Goal: Task Accomplishment & Management: Use online tool/utility

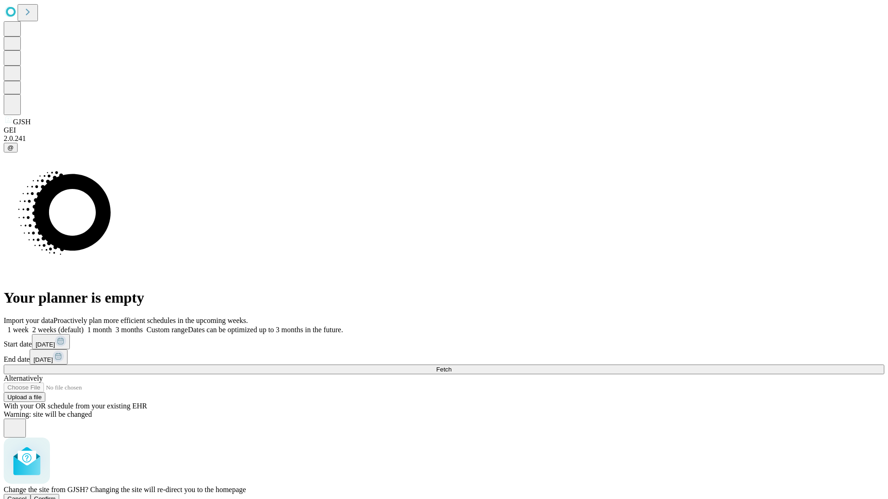
click at [56, 496] on span "Confirm" at bounding box center [45, 499] width 22 height 7
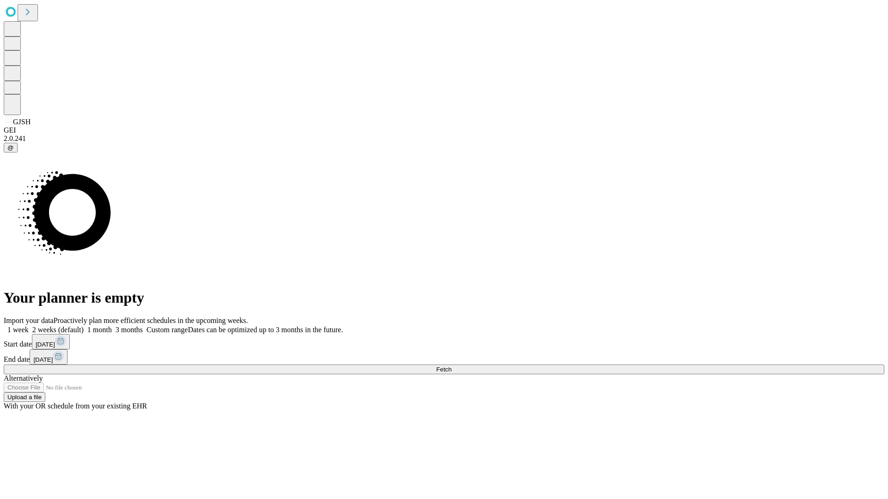
click at [84, 326] on label "2 weeks (default)" at bounding box center [56, 330] width 55 height 8
click at [451, 366] on span "Fetch" at bounding box center [443, 369] width 15 height 7
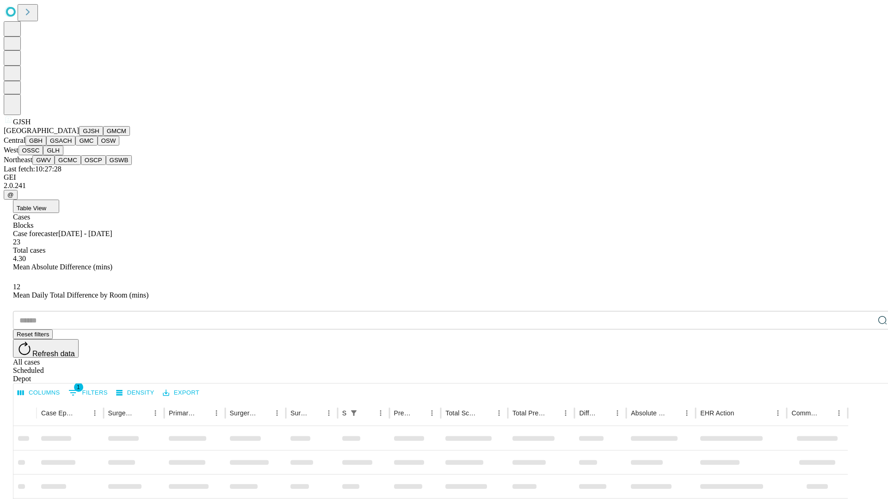
click at [103, 136] on button "GMCM" at bounding box center [116, 131] width 27 height 10
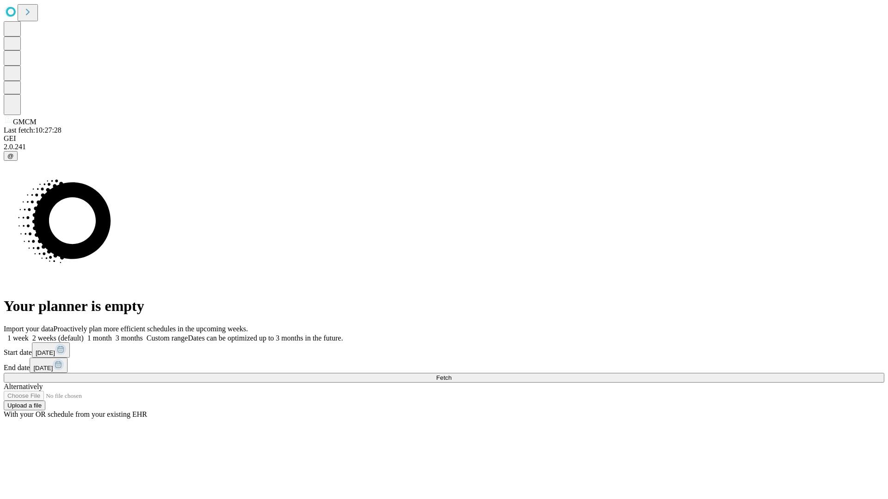
click at [84, 334] on label "2 weeks (default)" at bounding box center [56, 338] width 55 height 8
click at [451, 375] on span "Fetch" at bounding box center [443, 378] width 15 height 7
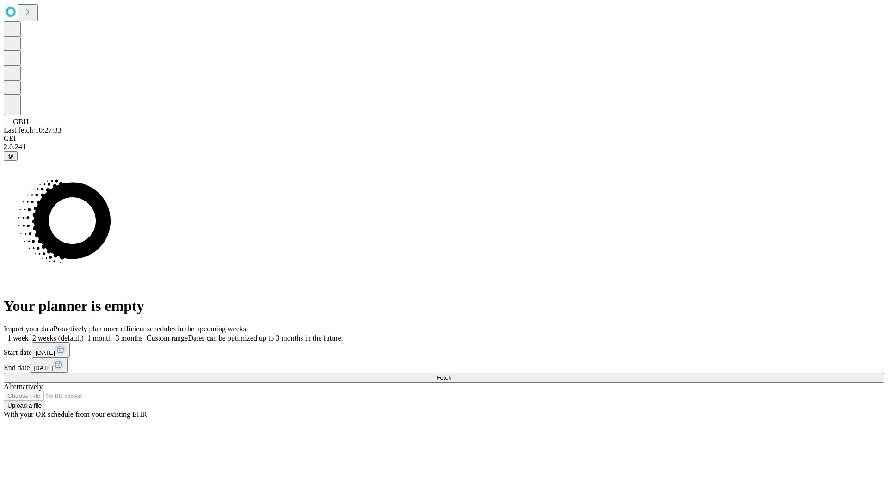
click at [84, 334] on label "2 weeks (default)" at bounding box center [56, 338] width 55 height 8
click at [451, 375] on span "Fetch" at bounding box center [443, 378] width 15 height 7
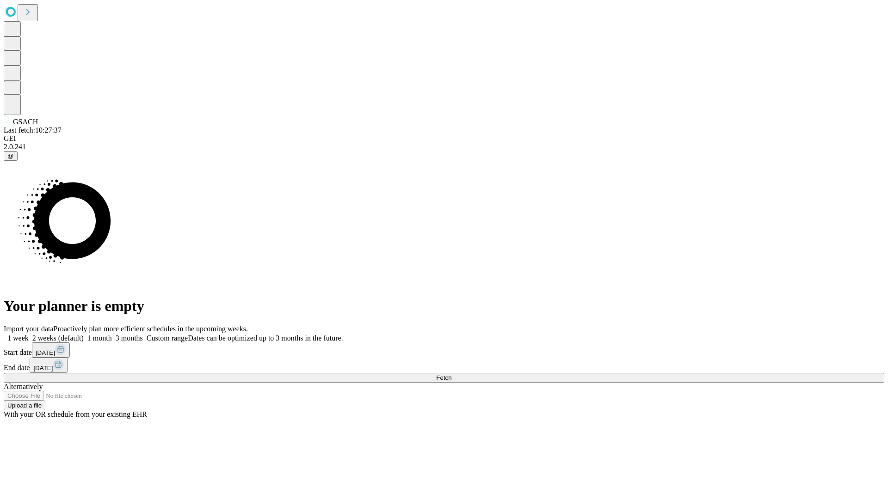
click at [84, 334] on label "2 weeks (default)" at bounding box center [56, 338] width 55 height 8
click at [451, 375] on span "Fetch" at bounding box center [443, 378] width 15 height 7
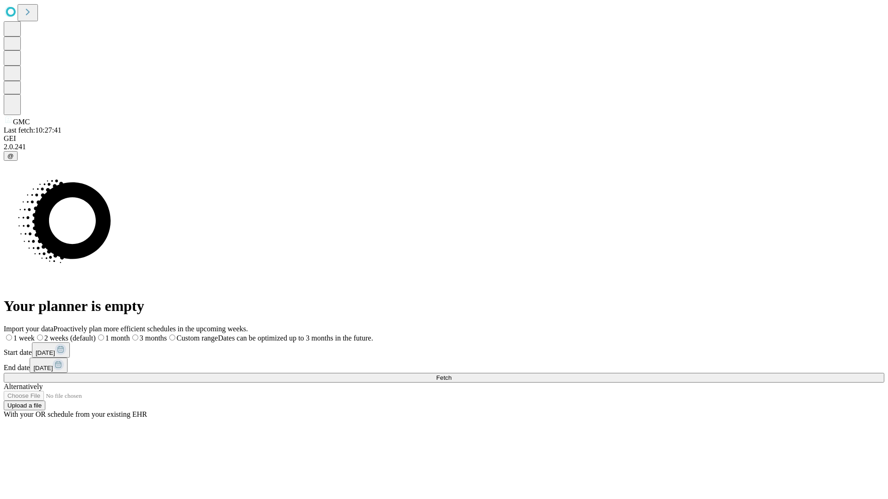
click at [96, 334] on label "2 weeks (default)" at bounding box center [65, 338] width 61 height 8
click at [451, 375] on span "Fetch" at bounding box center [443, 378] width 15 height 7
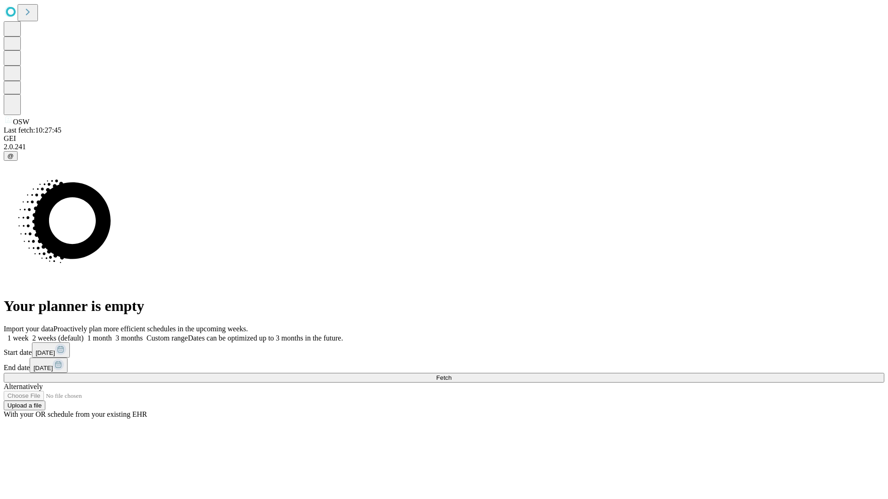
click at [84, 334] on label "2 weeks (default)" at bounding box center [56, 338] width 55 height 8
click at [451, 375] on span "Fetch" at bounding box center [443, 378] width 15 height 7
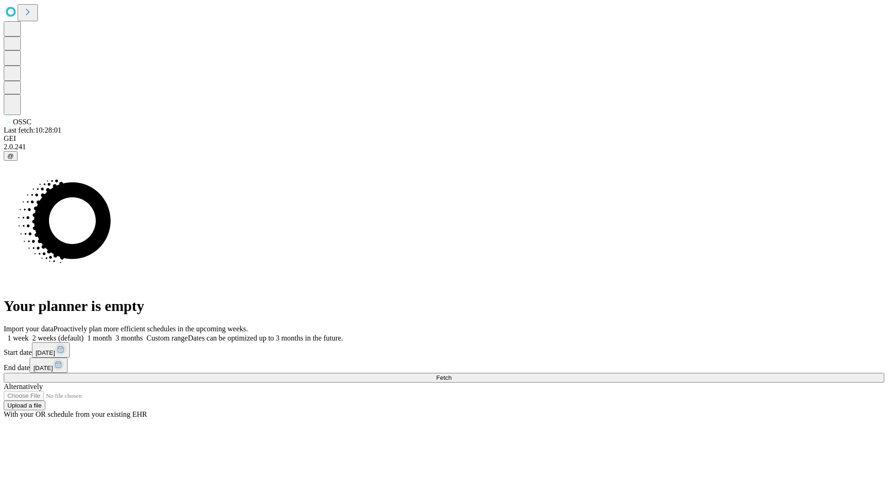
click at [84, 334] on label "2 weeks (default)" at bounding box center [56, 338] width 55 height 8
click at [451, 375] on span "Fetch" at bounding box center [443, 378] width 15 height 7
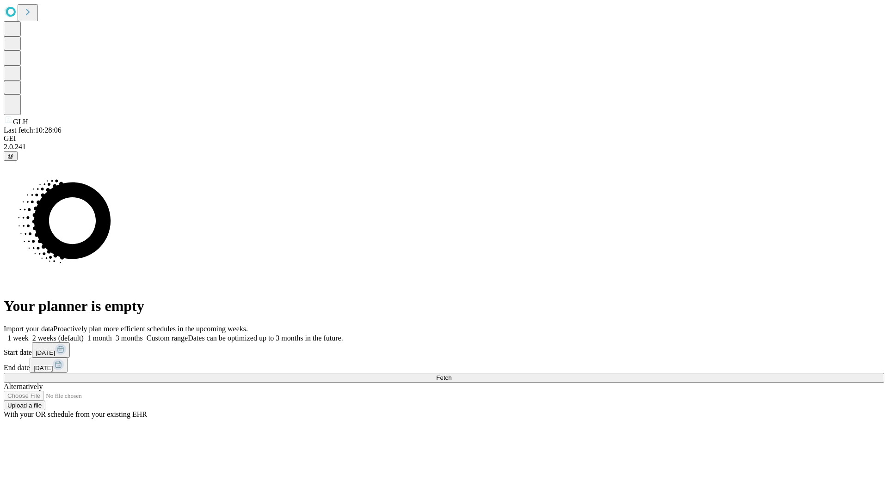
click at [84, 334] on label "2 weeks (default)" at bounding box center [56, 338] width 55 height 8
click at [451, 375] on span "Fetch" at bounding box center [443, 378] width 15 height 7
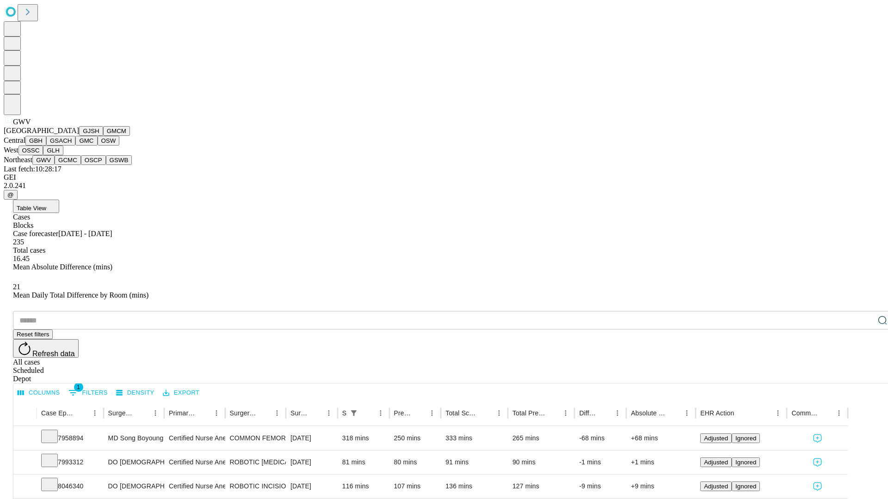
click at [72, 165] on button "GCMC" at bounding box center [68, 160] width 26 height 10
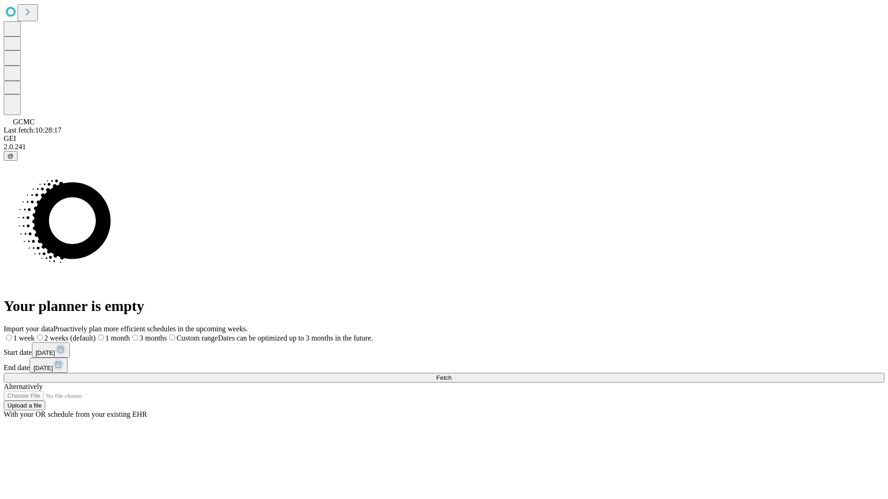
click at [96, 334] on label "2 weeks (default)" at bounding box center [65, 338] width 61 height 8
click at [451, 375] on span "Fetch" at bounding box center [443, 378] width 15 height 7
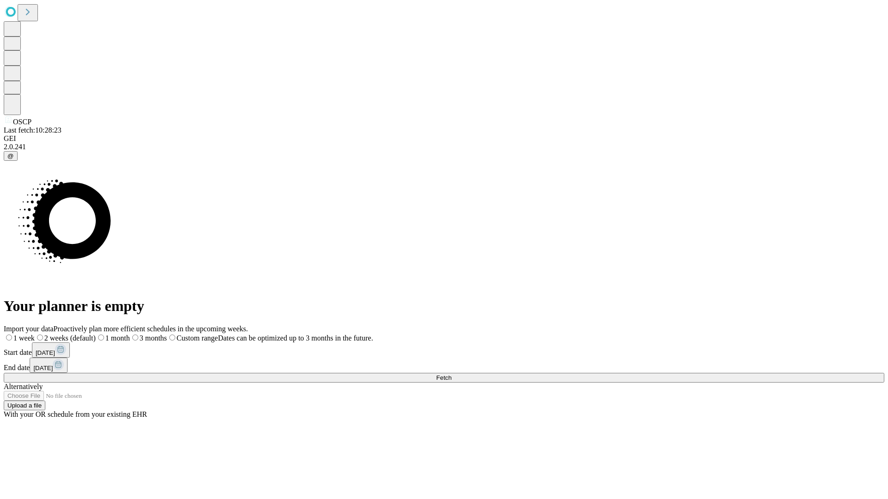
click at [96, 334] on label "2 weeks (default)" at bounding box center [65, 338] width 61 height 8
click at [451, 375] on span "Fetch" at bounding box center [443, 378] width 15 height 7
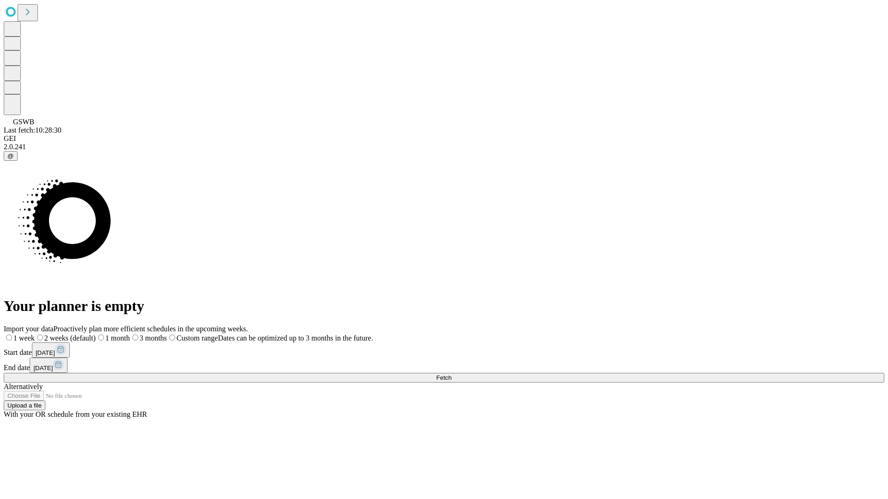
click at [96, 334] on label "2 weeks (default)" at bounding box center [65, 338] width 61 height 8
click at [451, 375] on span "Fetch" at bounding box center [443, 378] width 15 height 7
